Goal: Task Accomplishment & Management: Complete application form

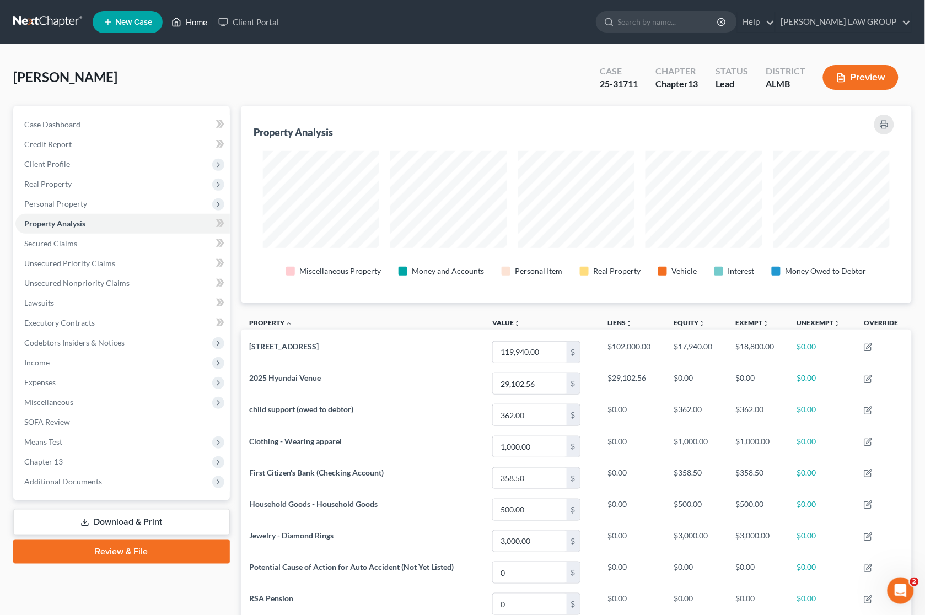
click at [184, 18] on link "Home" at bounding box center [189, 22] width 47 height 20
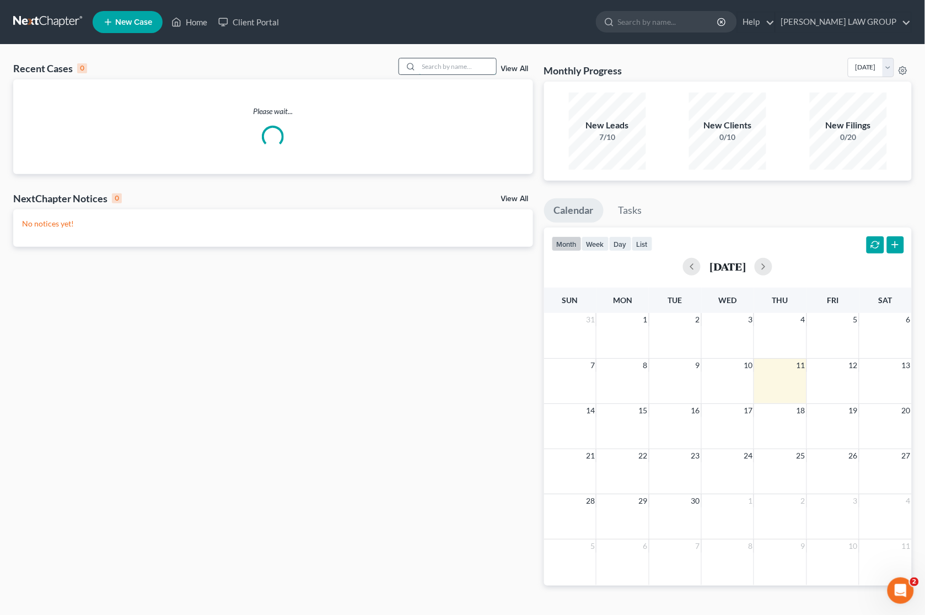
click at [447, 66] on input "search" at bounding box center [457, 66] width 77 height 16
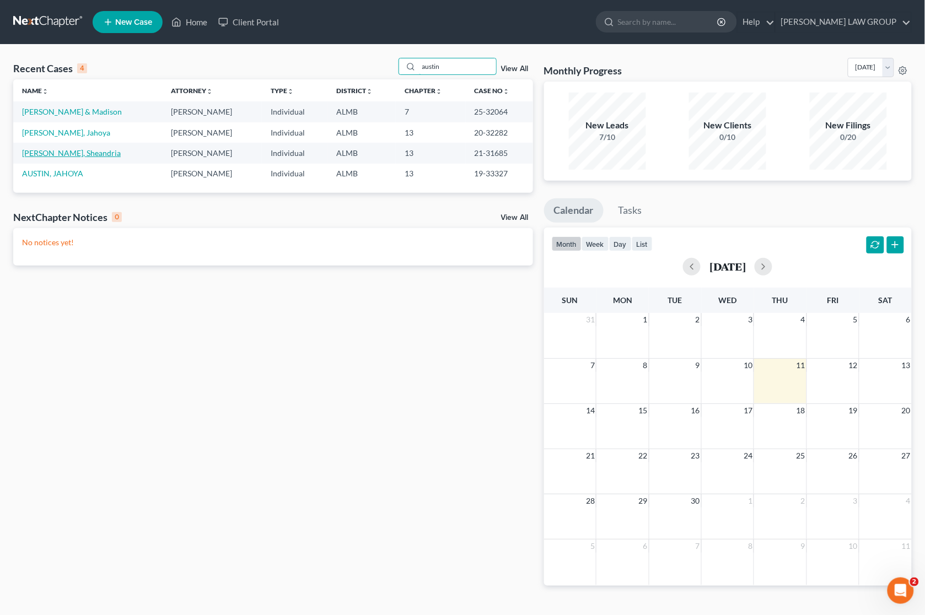
type input "austin"
click at [67, 152] on link "[PERSON_NAME], Sheandria" at bounding box center [71, 152] width 99 height 9
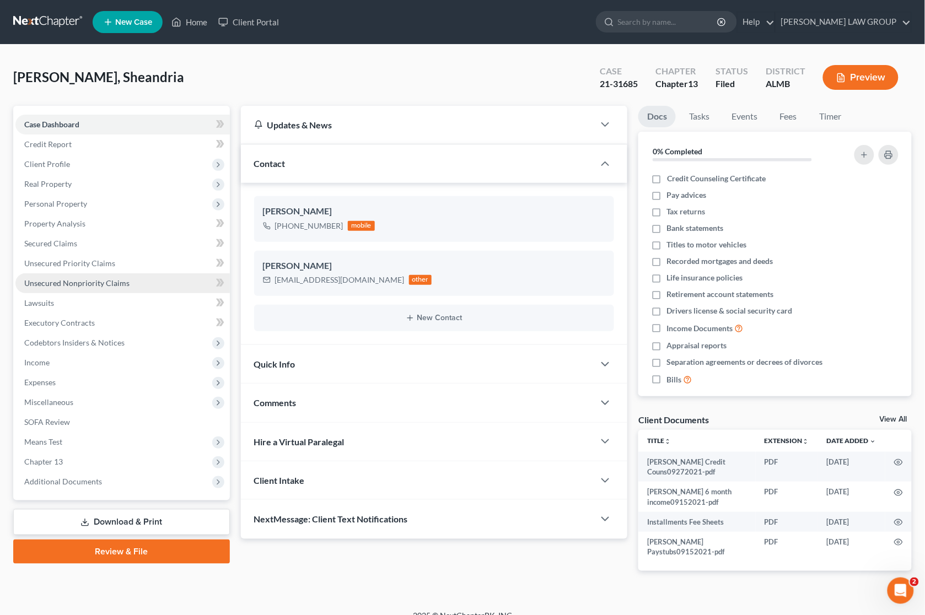
click at [83, 283] on span "Unsecured Nonpriority Claims" at bounding box center [76, 282] width 105 height 9
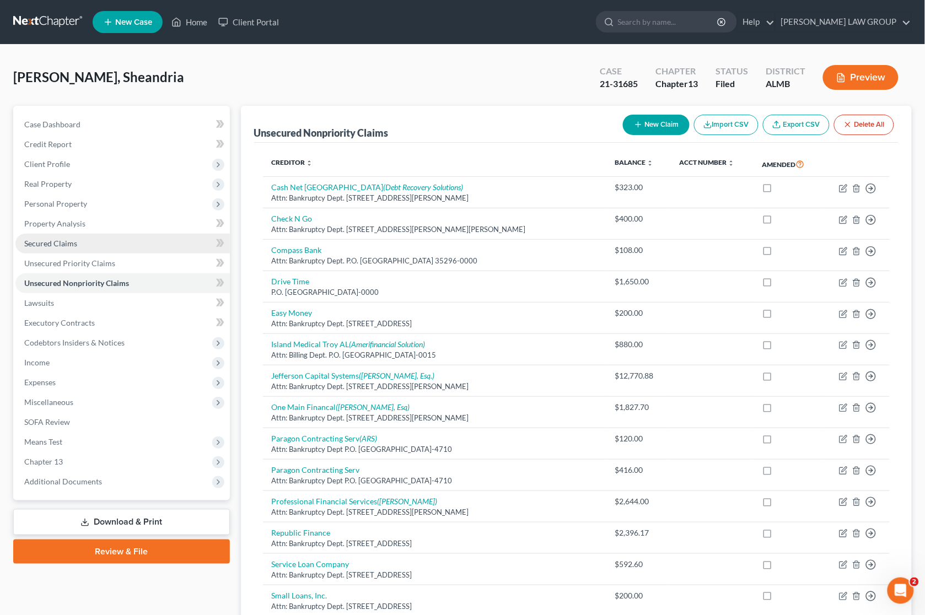
click at [53, 245] on span "Secured Claims" at bounding box center [50, 243] width 53 height 9
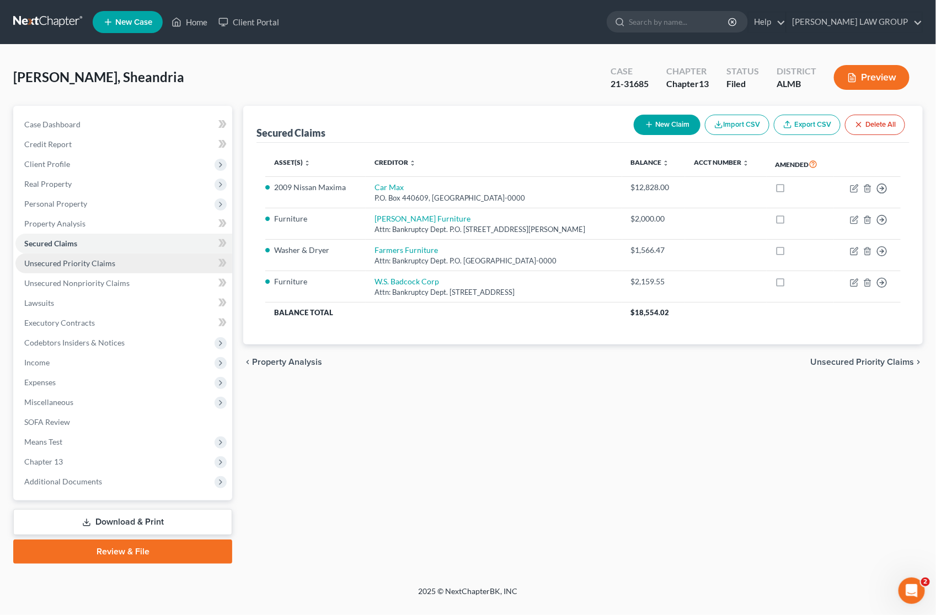
click at [57, 263] on span "Unsecured Priority Claims" at bounding box center [69, 263] width 91 height 9
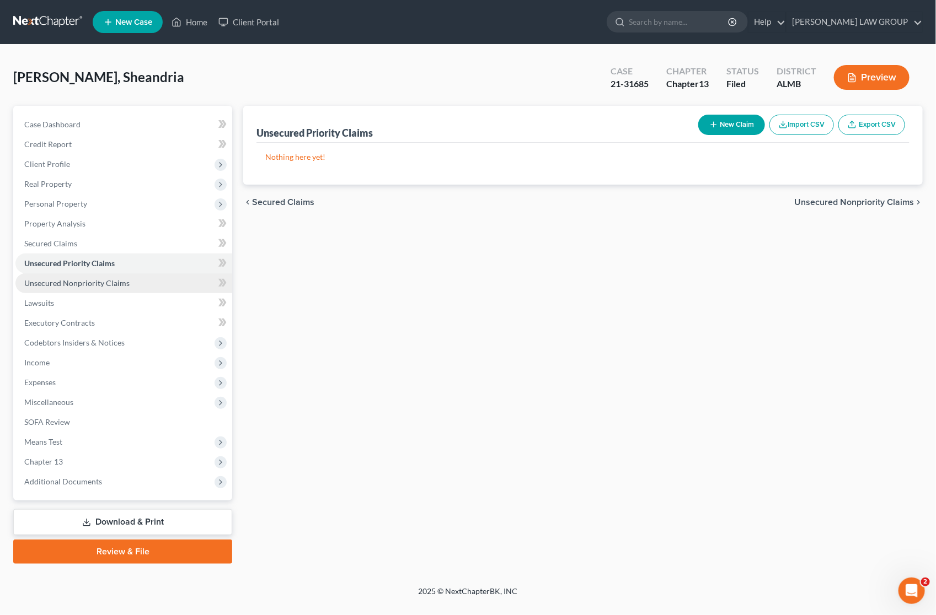
click at [58, 282] on span "Unsecured Nonpriority Claims" at bounding box center [76, 282] width 105 height 9
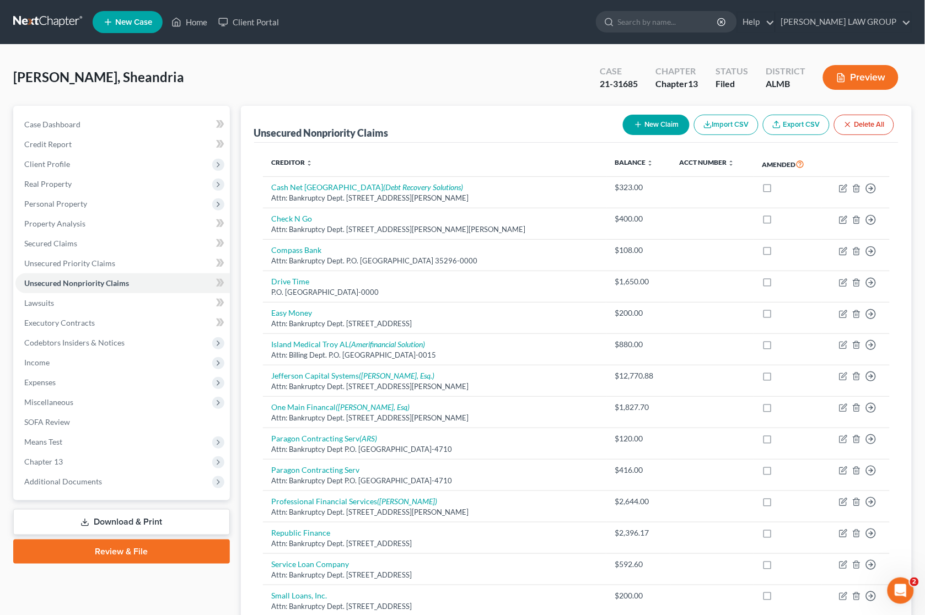
click at [662, 124] on button "New Claim" at bounding box center [656, 125] width 67 height 20
select select "0"
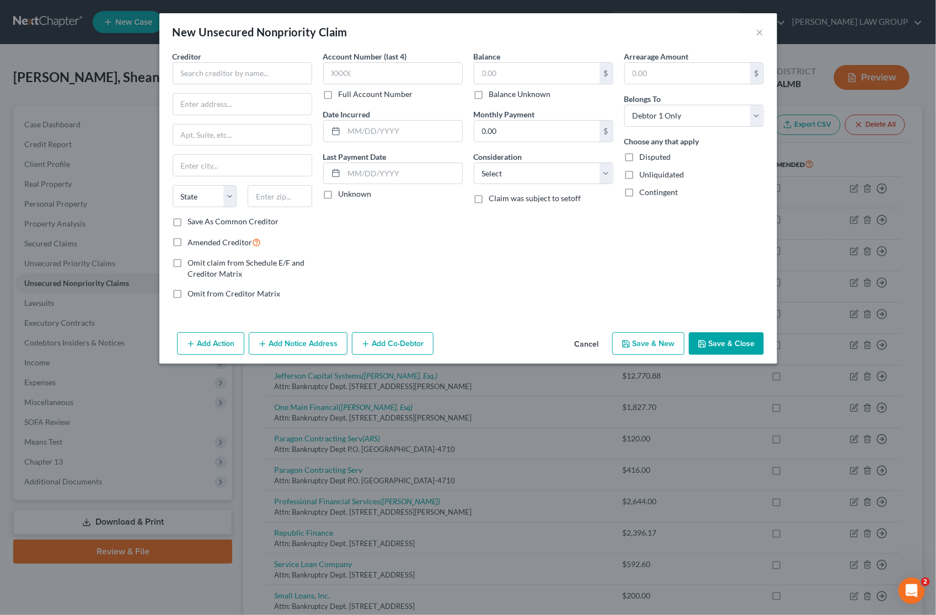
click at [266, 88] on div "Creditor * State [US_STATE] AK AR AZ CA CO [GEOGRAPHIC_DATA] DE DC [GEOGRAPHIC_…" at bounding box center [242, 133] width 139 height 165
click at [263, 76] on input "text" at bounding box center [242, 73] width 139 height 22
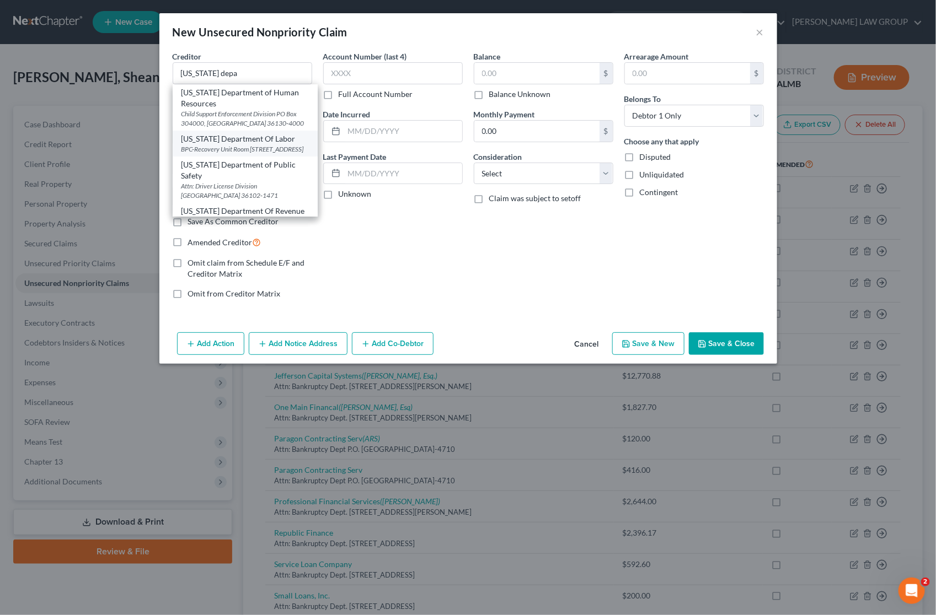
click at [240, 154] on div "BPC-Recovery Unit Room [STREET_ADDRESS]" at bounding box center [244, 148] width 127 height 9
type input "[US_STATE] Department Of Labor"
type input "BPC-Recovery Unit Room 3675"
type input "[STREET_ADDRESS]"
type input "[PERSON_NAME]"
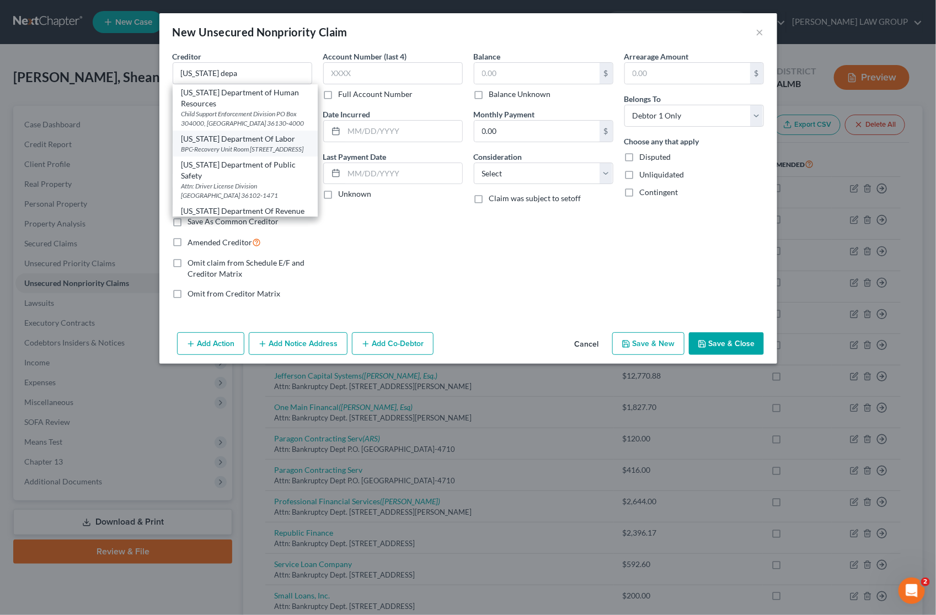
select select "0"
type input "36131-0000"
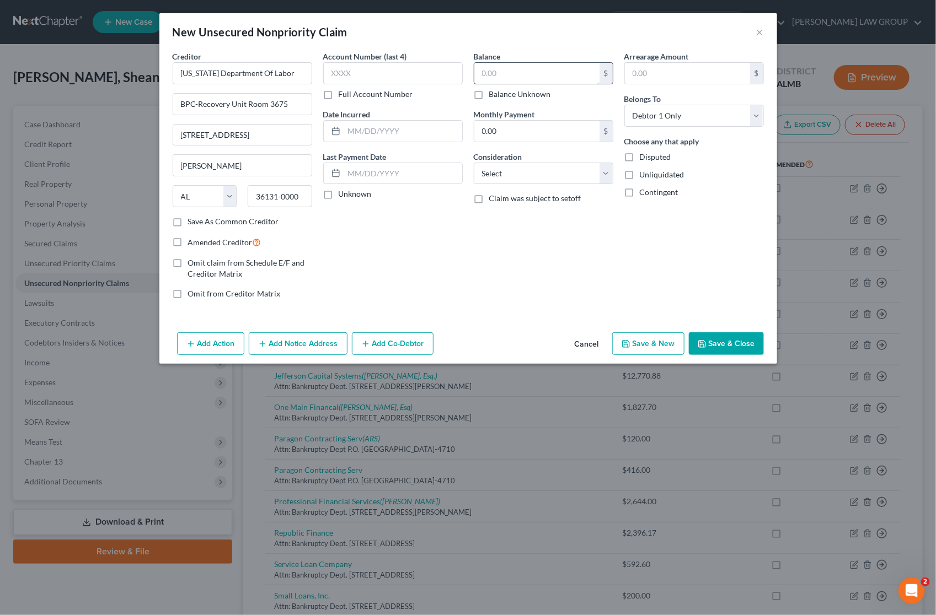
click at [507, 73] on input "text" at bounding box center [536, 73] width 125 height 21
type input "8,495"
click at [282, 347] on button "Add Notice Address" at bounding box center [298, 343] width 99 height 23
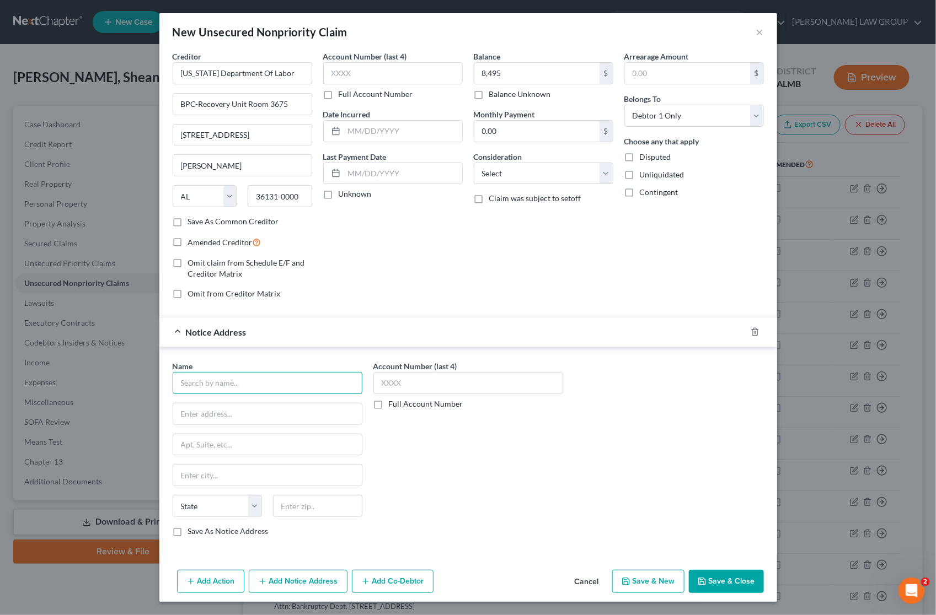
click at [266, 384] on input "text" at bounding box center [268, 383] width 190 height 22
type input "[US_STATE] Department of Workforce"
click at [251, 418] on input "text" at bounding box center [267, 414] width 189 height 21
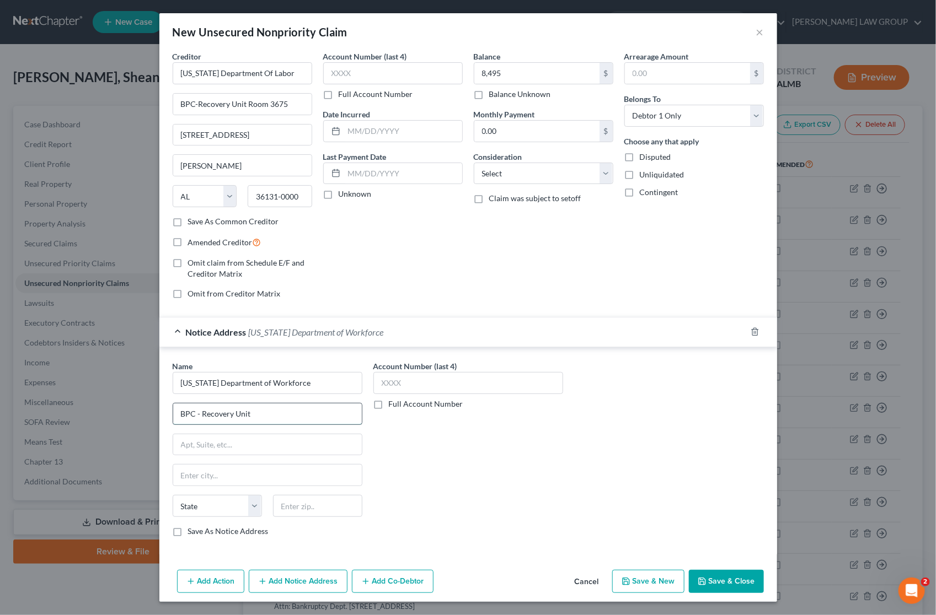
type input "BPC - Recovery Unit"
type input "[STREET_ADDRESS]"
click at [321, 506] on input "text" at bounding box center [317, 506] width 89 height 22
type input "36131"
type input "[PERSON_NAME]"
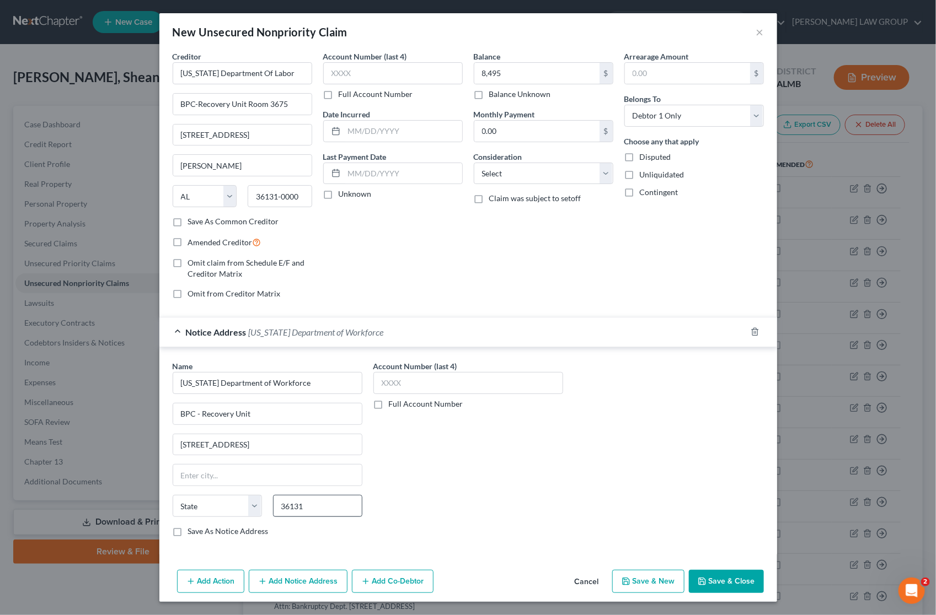
select select "0"
click at [723, 584] on button "Save & Close" at bounding box center [726, 581] width 75 height 23
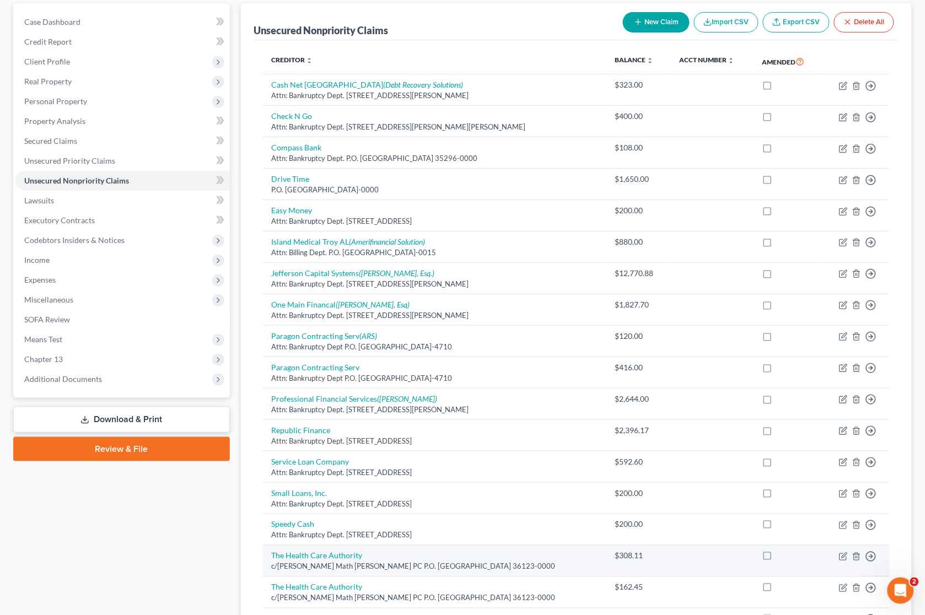
scroll to position [312, 0]
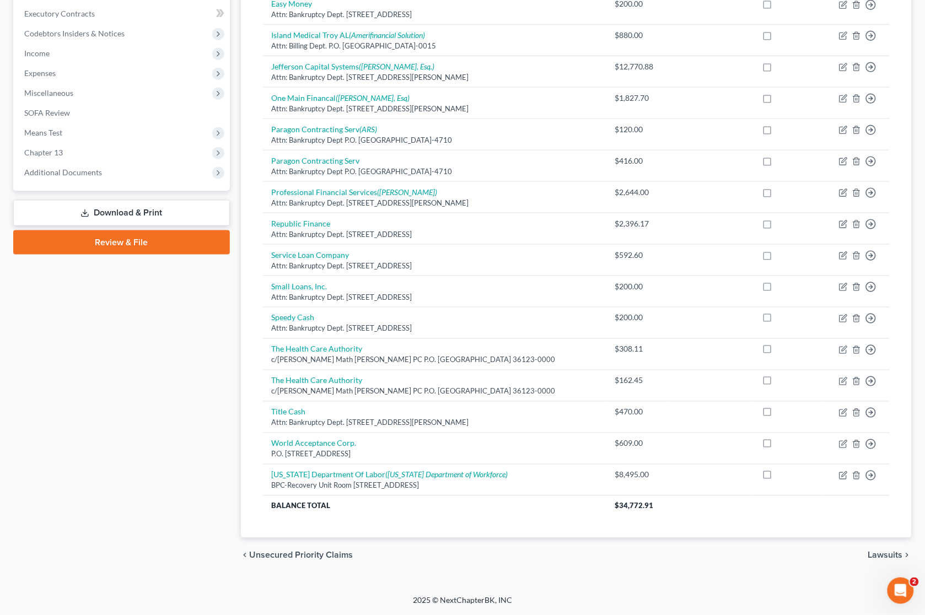
click at [160, 211] on link "Download & Print" at bounding box center [121, 213] width 217 height 26
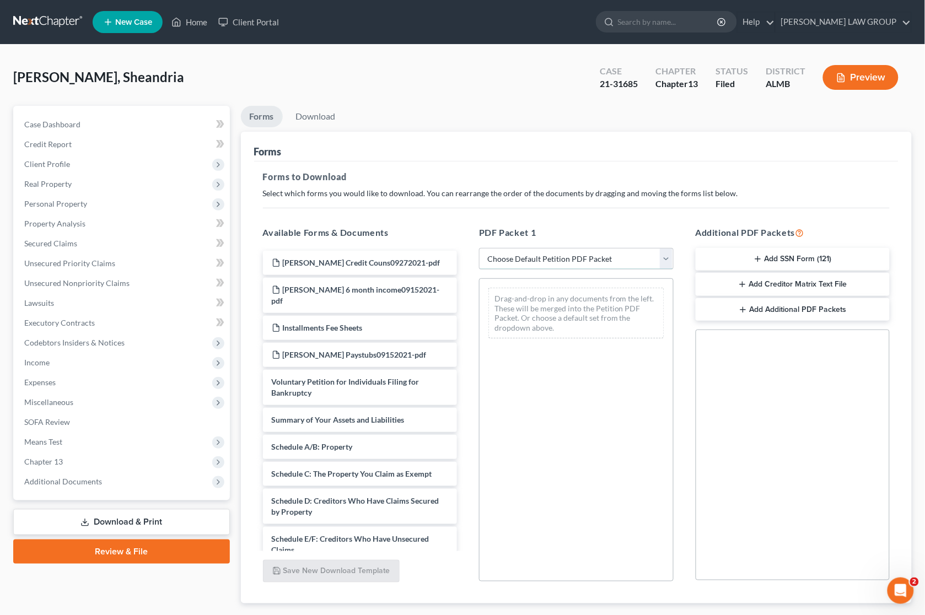
click at [566, 255] on select "Choose Default Petition PDF Packet Complete Bankruptcy Petition (all forms and …" at bounding box center [576, 259] width 195 height 22
select select "2"
click at [479, 248] on select "Choose Default Petition PDF Packet Complete Bankruptcy Petition (all forms and …" at bounding box center [576, 259] width 195 height 22
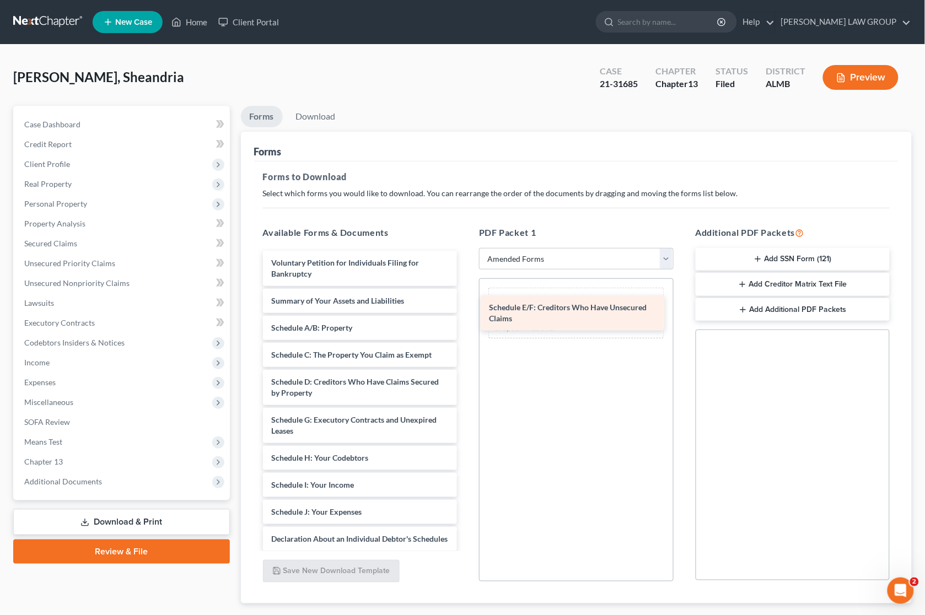
drag, startPoint x: 353, startPoint y: 417, endPoint x: 577, endPoint y: 304, distance: 250.2
click at [466, 304] on div "Schedule E/F: Creditors Who Have Unsecured Claims Voluntary Petition for Indivi…" at bounding box center [360, 499] width 212 height 496
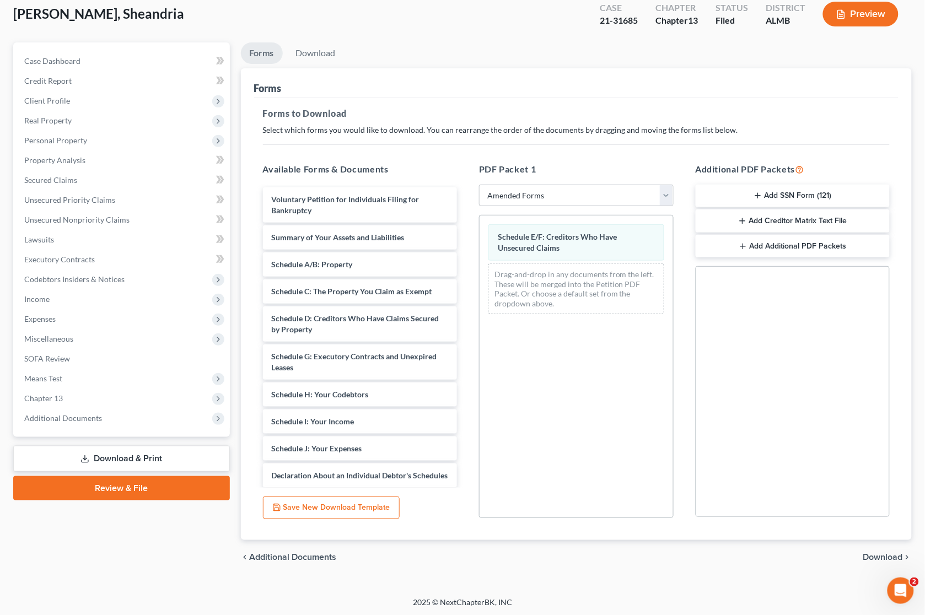
scroll to position [65, 0]
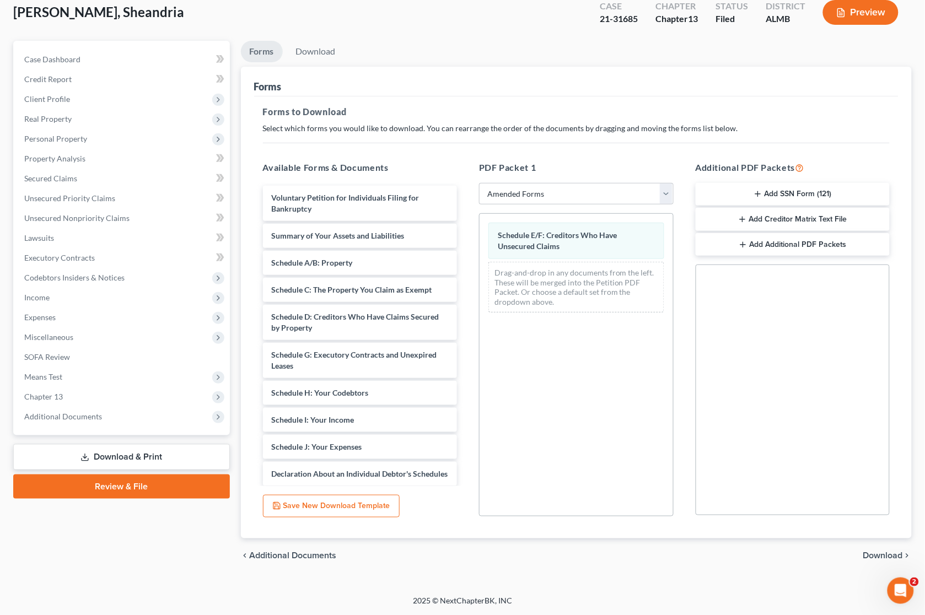
click at [889, 552] on span "Download" at bounding box center [883, 556] width 40 height 9
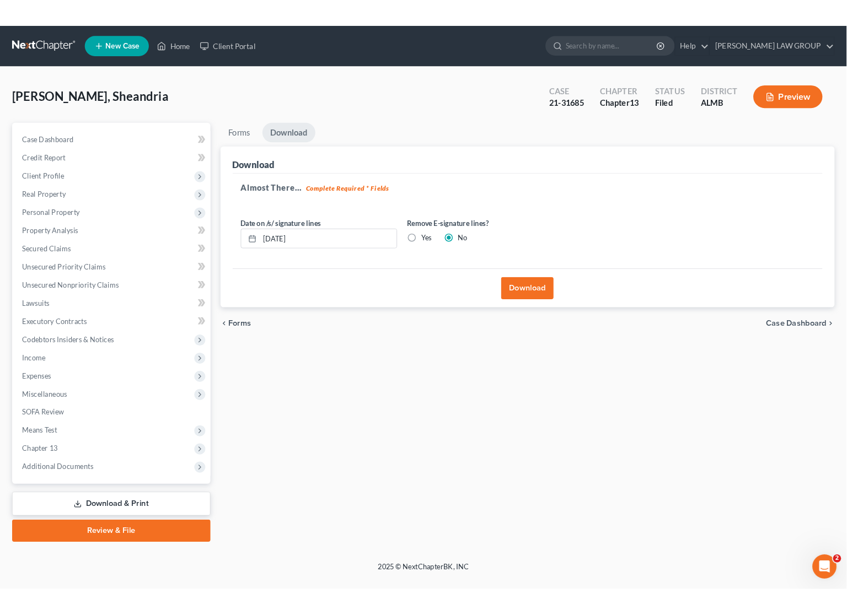
scroll to position [0, 0]
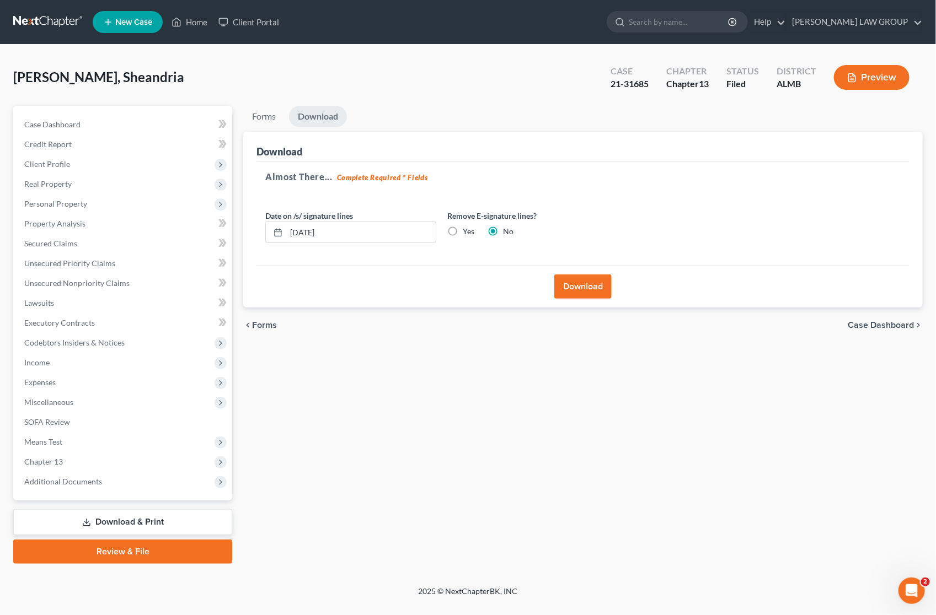
click at [593, 282] on button "Download" at bounding box center [582, 287] width 57 height 24
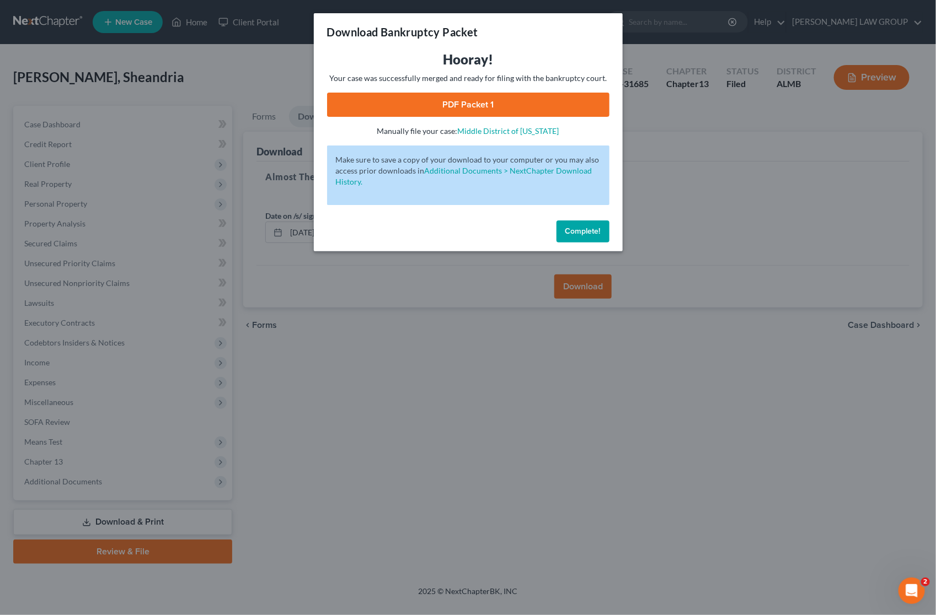
click at [458, 110] on link "PDF Packet 1" at bounding box center [468, 105] width 282 height 24
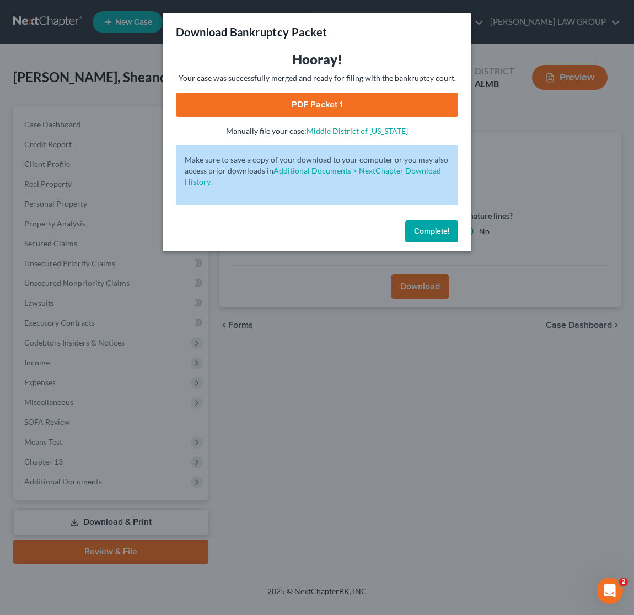
click at [539, 175] on div "Download Bankruptcy Packet Hooray! Your case was successfully merged and ready …" at bounding box center [317, 307] width 634 height 615
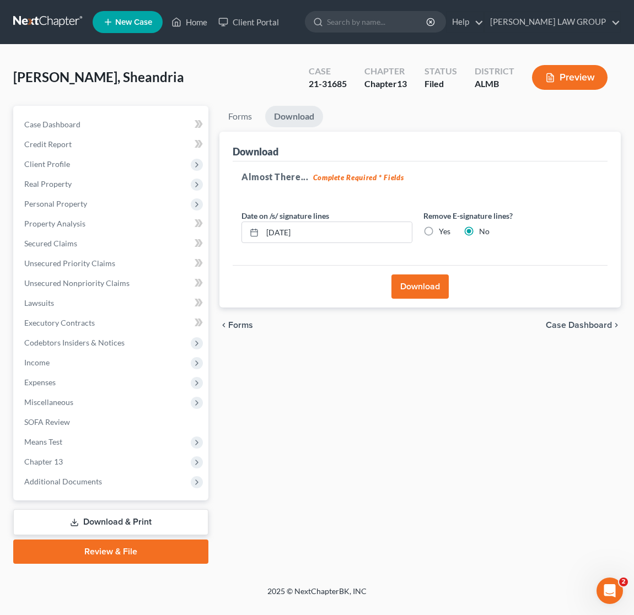
click at [153, 519] on link "Download & Print" at bounding box center [110, 522] width 195 height 26
click at [105, 420] on link "SOFA Review" at bounding box center [111, 422] width 193 height 20
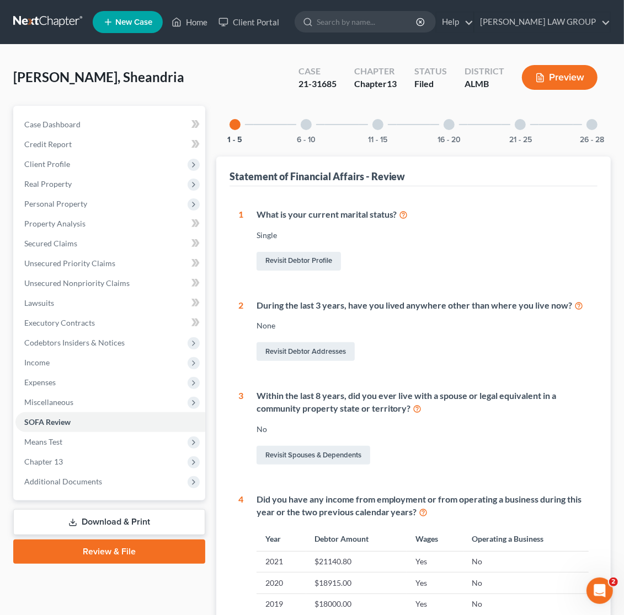
click at [105, 522] on link "Download & Print" at bounding box center [109, 522] width 192 height 26
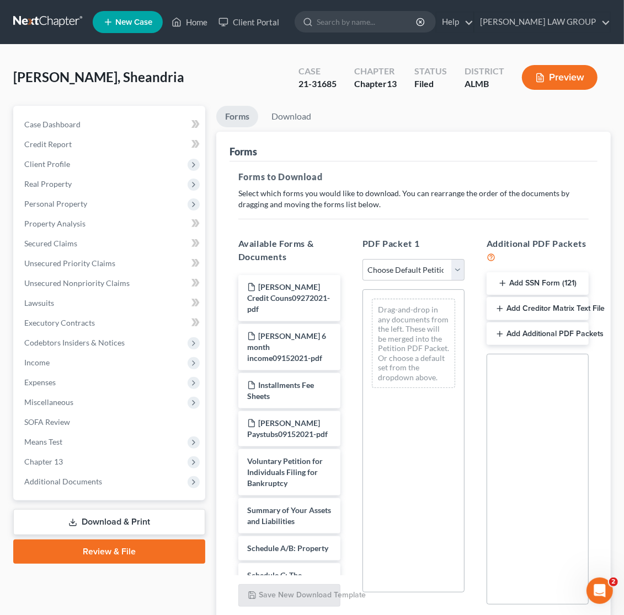
click at [531, 307] on button "Add Creditor Matrix Text File" at bounding box center [537, 308] width 102 height 23
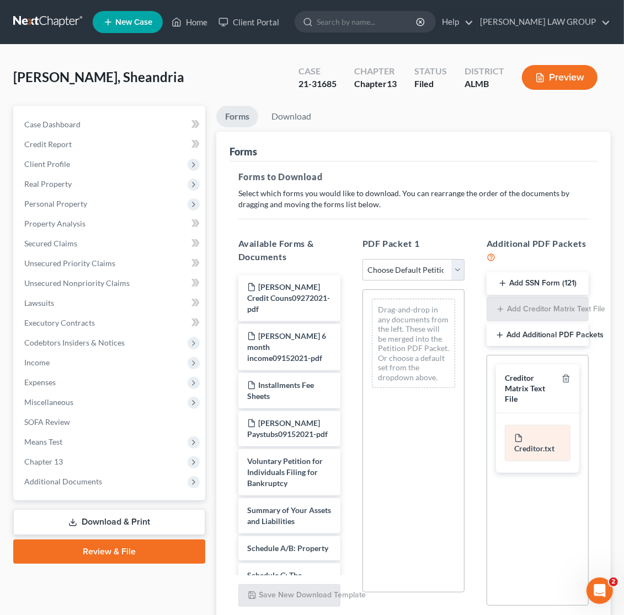
click at [529, 445] on div "Creditor.txt" at bounding box center [537, 443] width 66 height 36
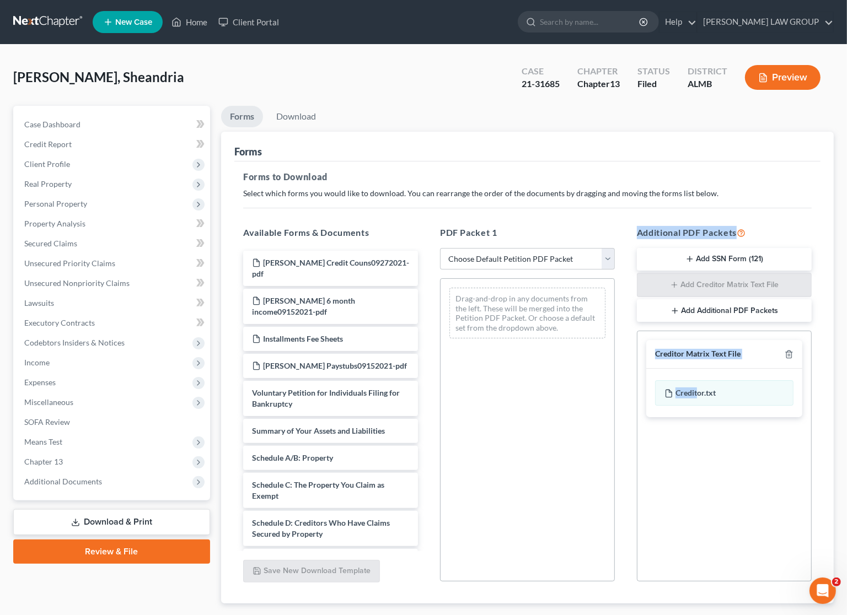
drag, startPoint x: 698, startPoint y: 395, endPoint x: 571, endPoint y: 416, distance: 129.6
click at [571, 416] on div "Available Forms & Documents [PERSON_NAME] Credit Couns09272021-pdf [PERSON_NAME…" at bounding box center [527, 404] width 590 height 374
click at [770, 459] on div "Social Security Number Statement of Social Security Number Creditor Matrix Text…" at bounding box center [724, 456] width 175 height 251
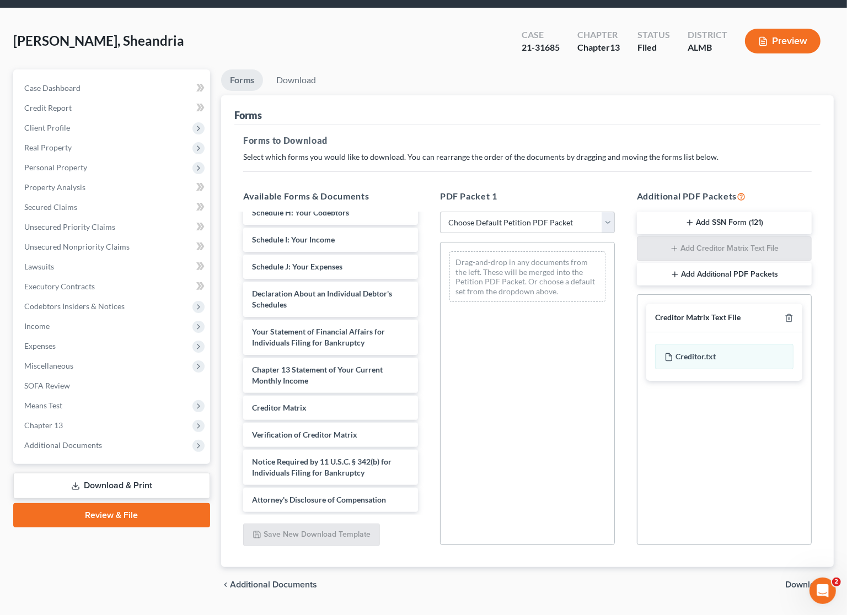
scroll to position [65, 0]
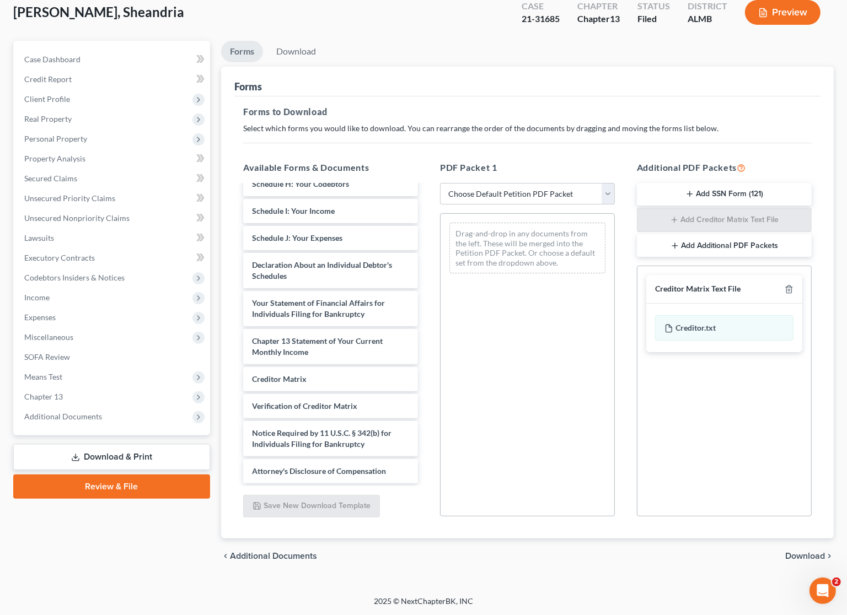
click at [814, 555] on span "Download" at bounding box center [805, 556] width 40 height 9
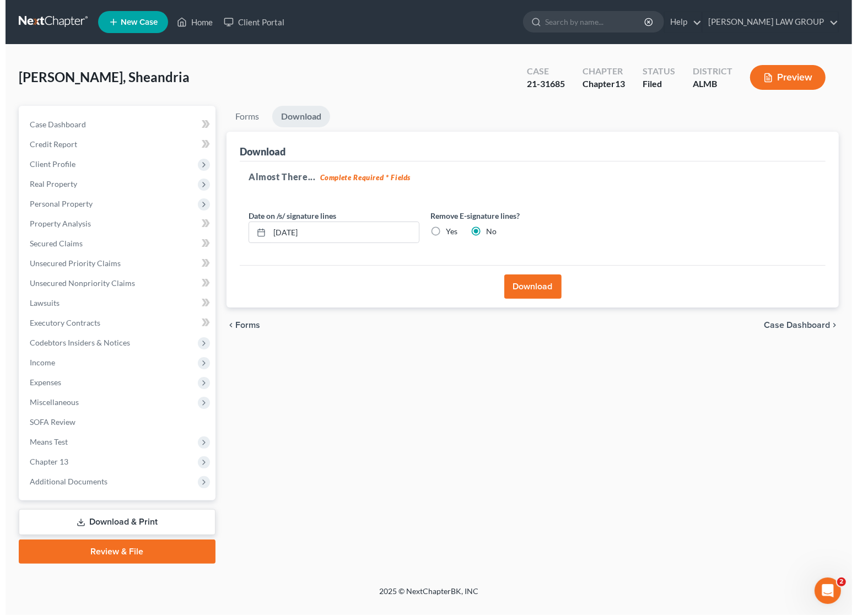
scroll to position [0, 0]
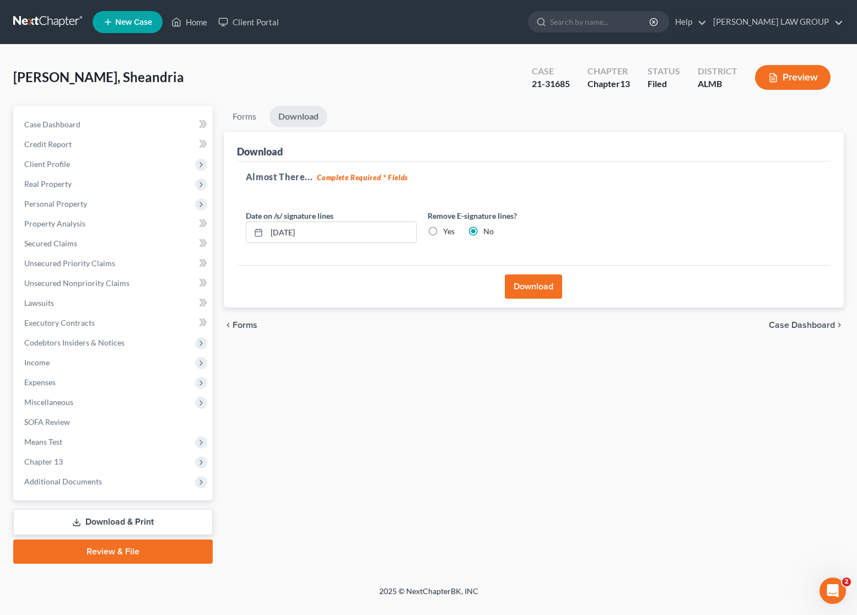
click at [527, 284] on button "Download" at bounding box center [533, 287] width 57 height 24
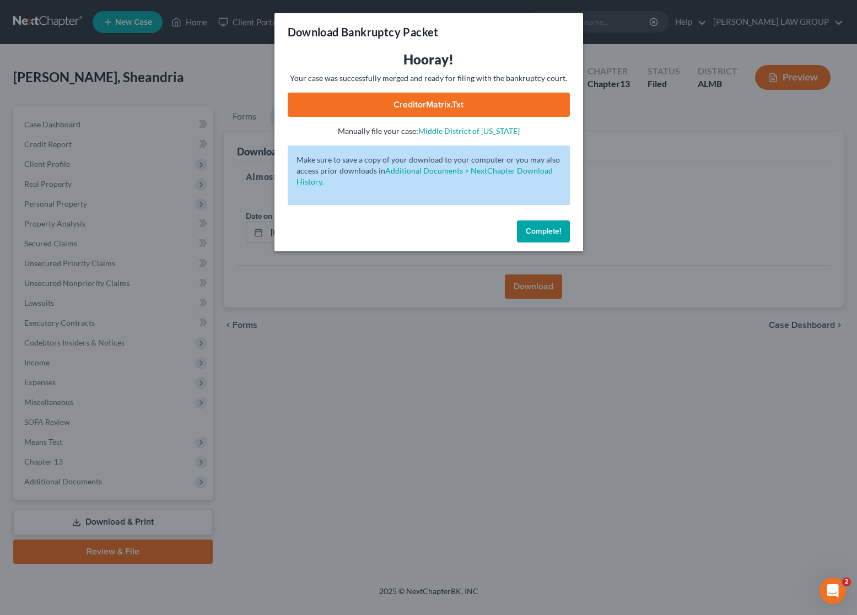
click at [380, 113] on link "CreditorMatrix.txt" at bounding box center [429, 105] width 282 height 24
click at [623, 210] on div "Download Bankruptcy Packet Hooray! Your case was successfully merged and ready …" at bounding box center [428, 307] width 857 height 615
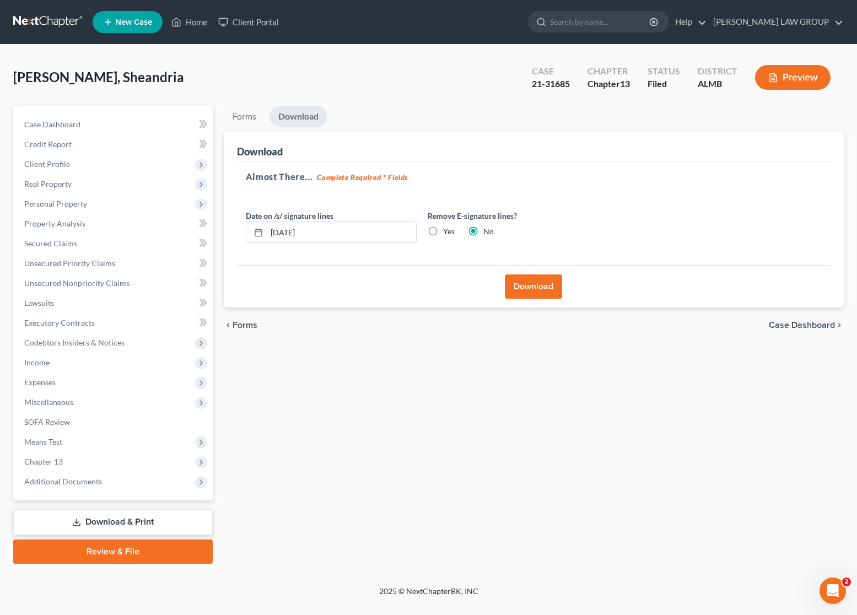
drag, startPoint x: 218, startPoint y: 84, endPoint x: 230, endPoint y: 54, distance: 32.7
click at [218, 84] on div "[PERSON_NAME], Sheandria Upgraded Case 21-31685 Chapter Chapter 13 Status Filed…" at bounding box center [428, 82] width 831 height 48
